Goal: Information Seeking & Learning: Learn about a topic

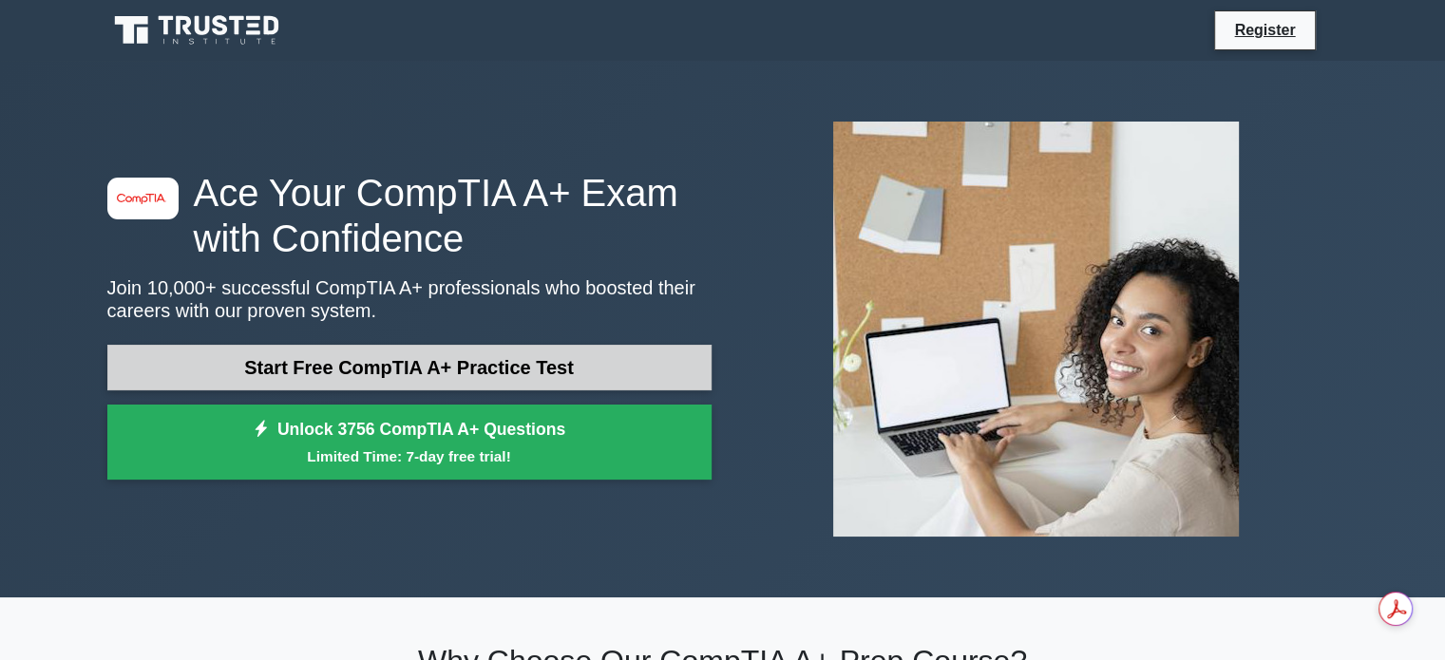
click at [542, 375] on link "Start Free CompTIA A+ Practice Test" at bounding box center [409, 368] width 604 height 46
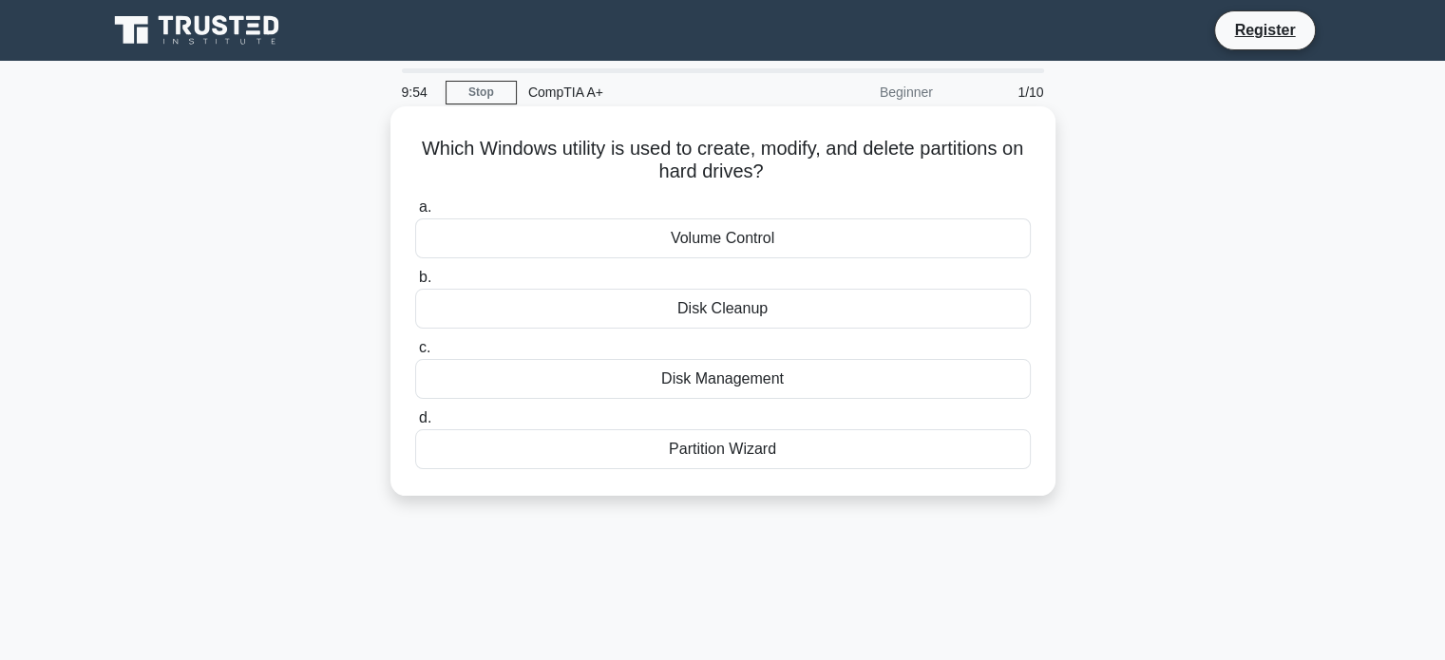
click at [730, 379] on div "Disk Management" at bounding box center [723, 379] width 616 height 40
click at [415, 354] on input "c. Disk Management" at bounding box center [415, 348] width 0 height 12
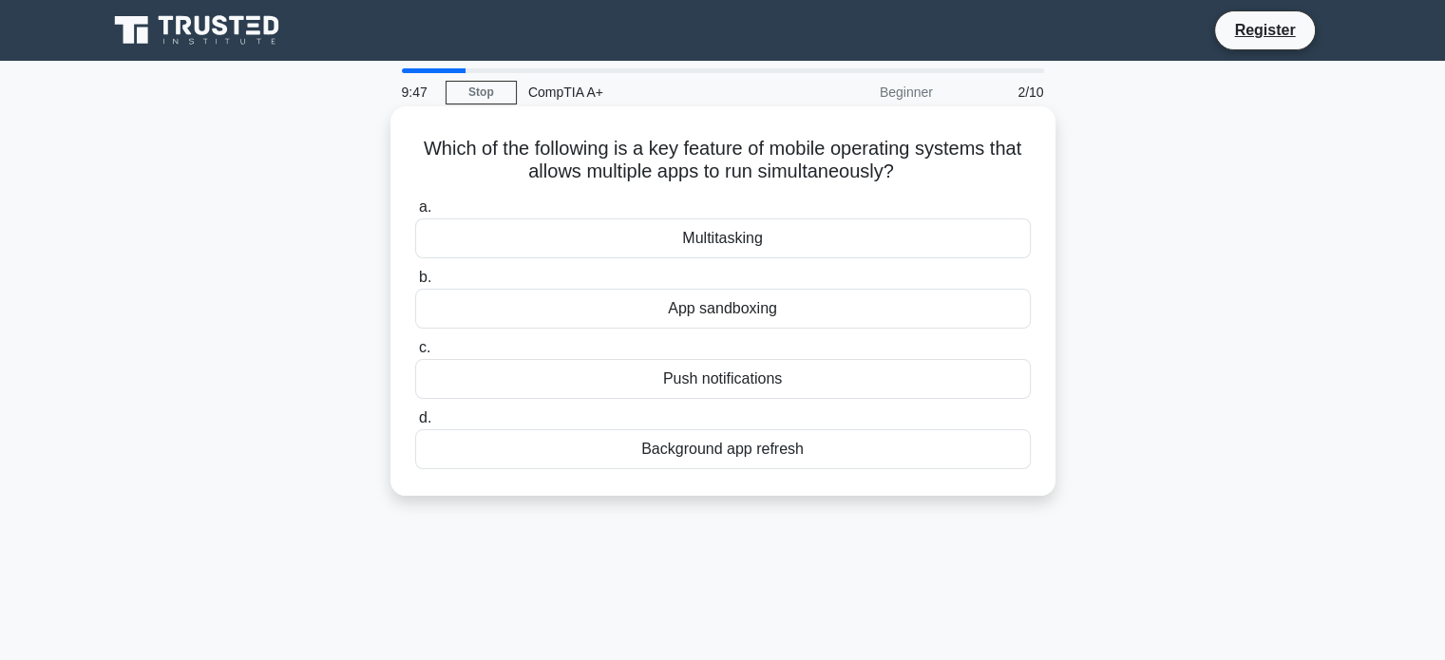
click at [772, 241] on div "Multitasking" at bounding box center [723, 239] width 616 height 40
click at [415, 214] on input "a. Multitasking" at bounding box center [415, 207] width 0 height 12
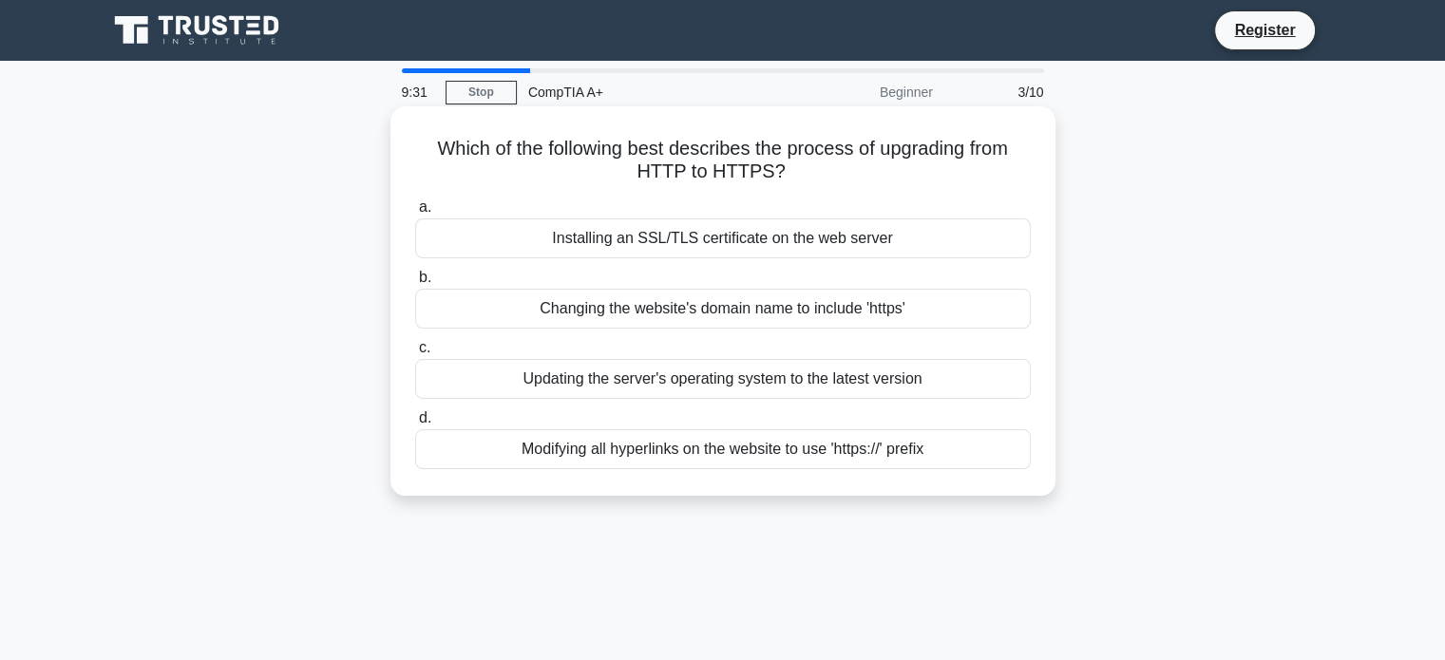
click at [736, 240] on div "Installing an SSL/TLS certificate on the web server" at bounding box center [723, 239] width 616 height 40
click at [415, 214] on input "a. Installing an SSL/TLS certificate on the web server" at bounding box center [415, 207] width 0 height 12
